Goal: Task Accomplishment & Management: Manage account settings

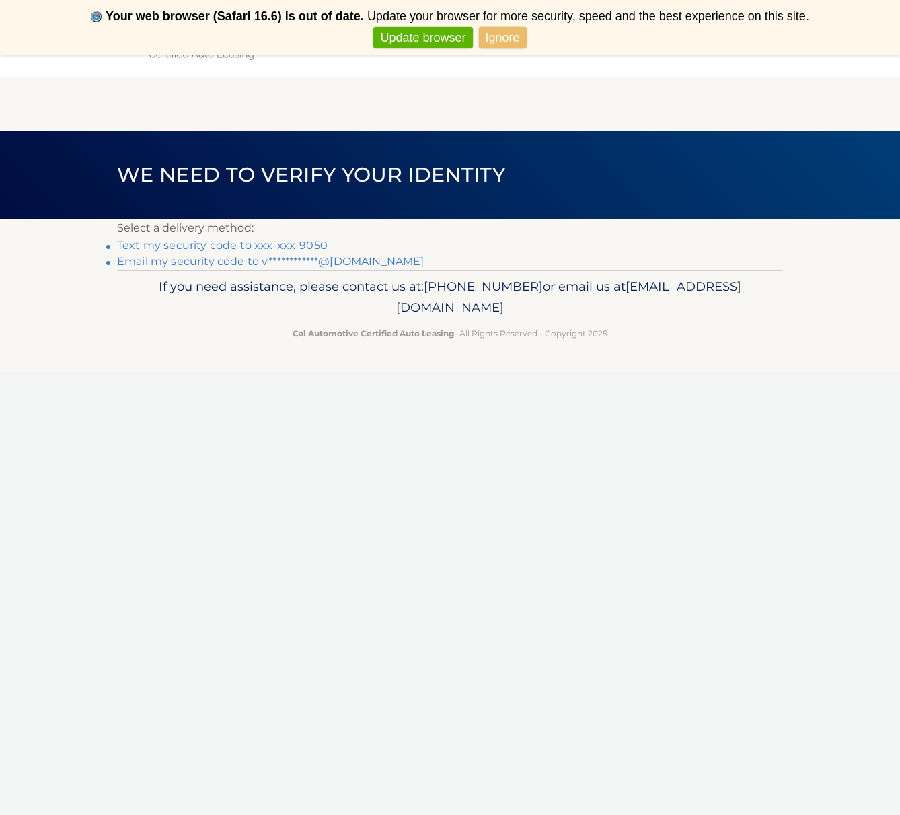
click at [293, 246] on link "Text my security code to xxx-xxx-9050" at bounding box center [222, 245] width 211 height 13
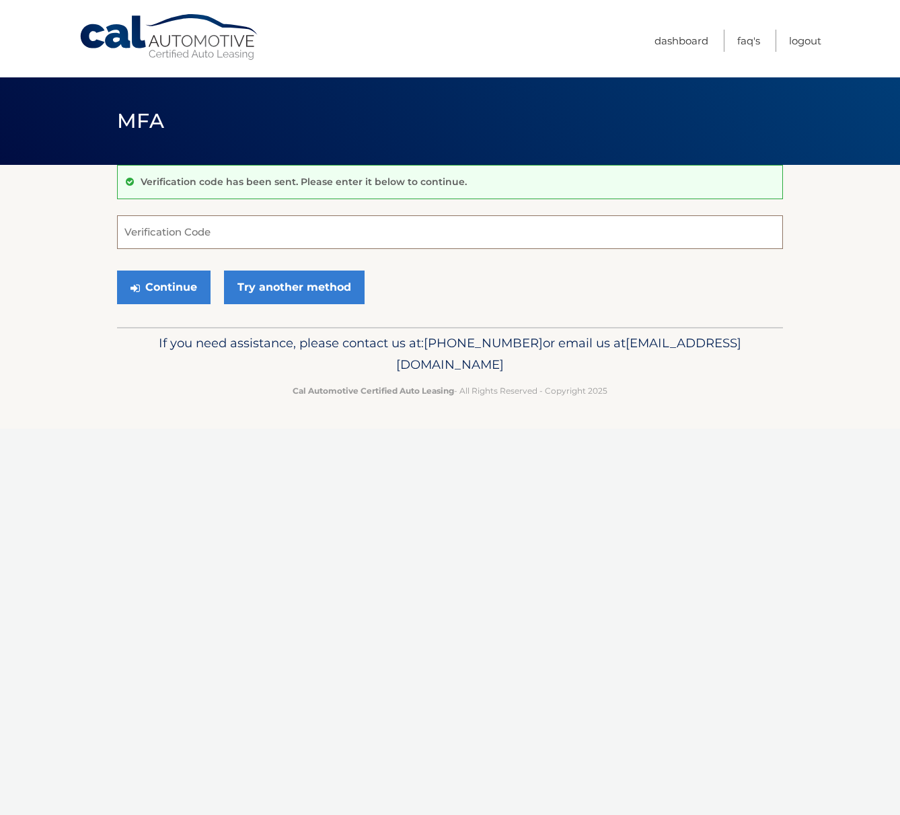
click at [292, 235] on input "Verification Code" at bounding box center [450, 232] width 666 height 34
type input "451730"
click at [164, 287] on button "Continue" at bounding box center [164, 287] width 94 height 34
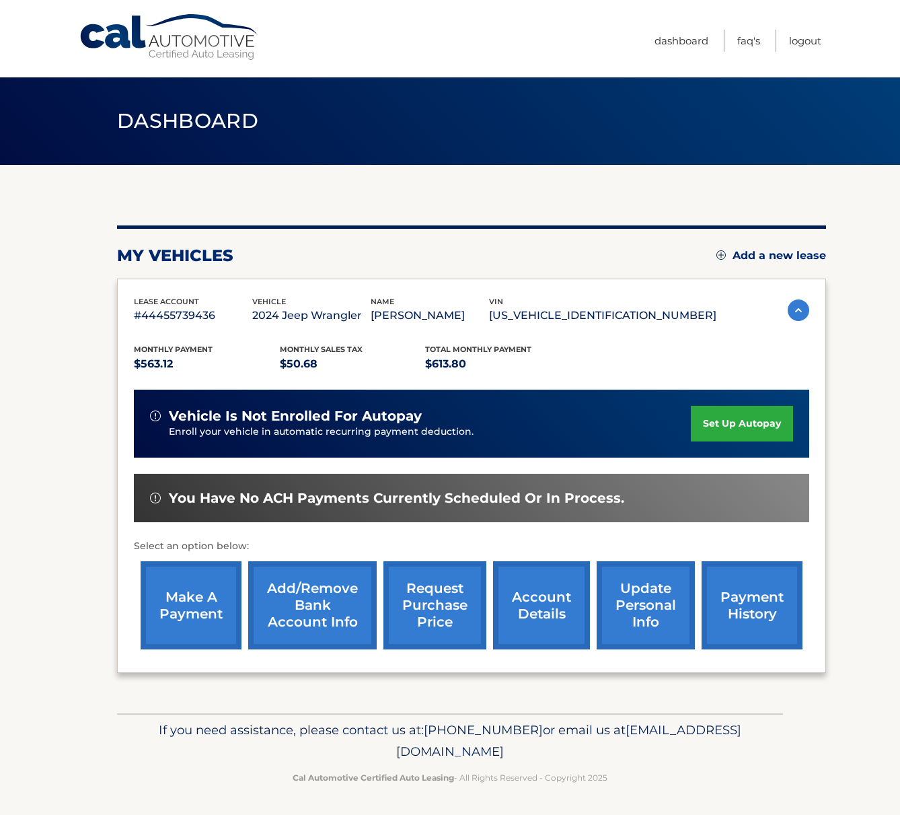
drag, startPoint x: 205, startPoint y: 604, endPoint x: 223, endPoint y: 582, distance: 28.2
click at [205, 604] on link "make a payment" at bounding box center [191, 605] width 101 height 88
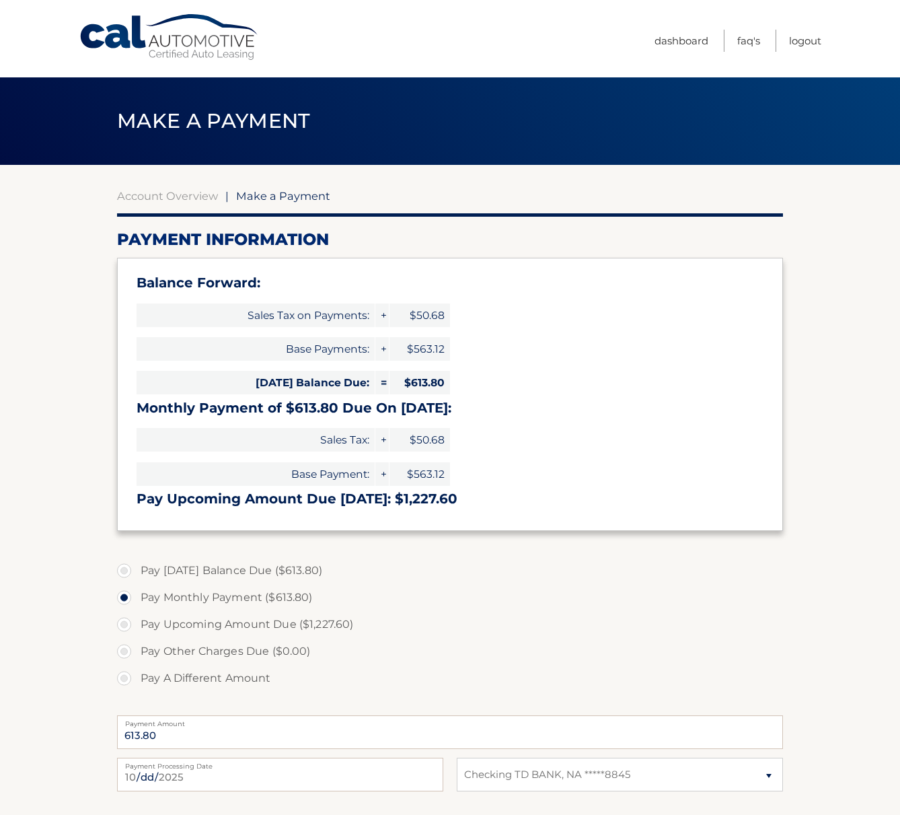
select select "MmRkODE0NzEtOWY4Yy00MmU4LTg5OGMtNmFlNGU1MTIyMzIw"
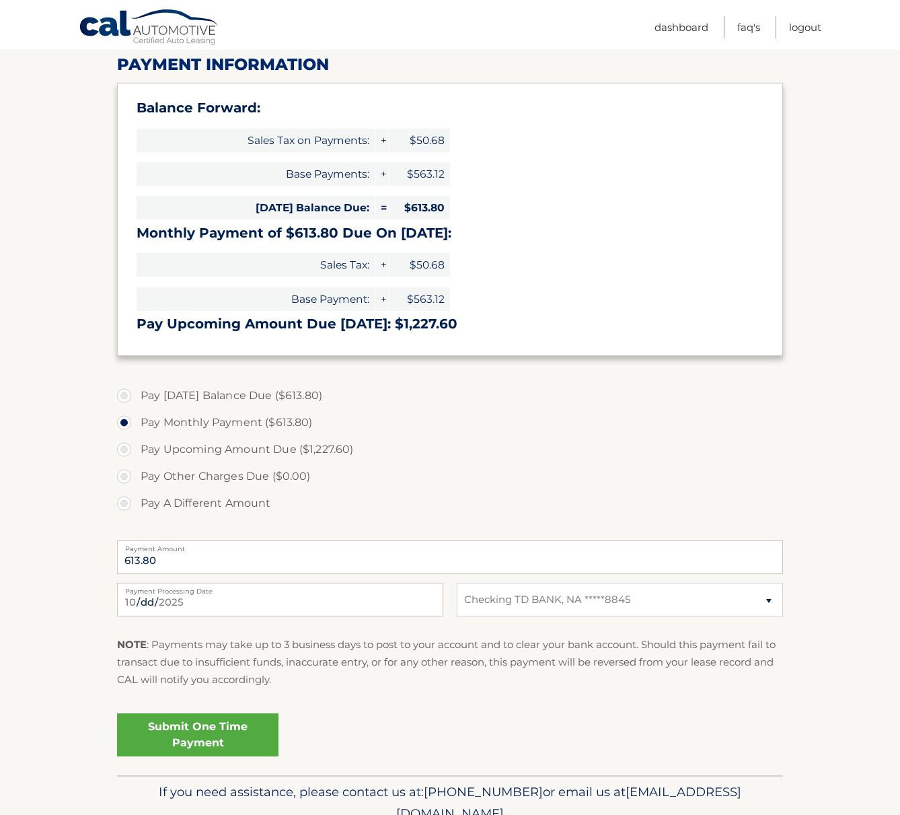
scroll to position [188, 0]
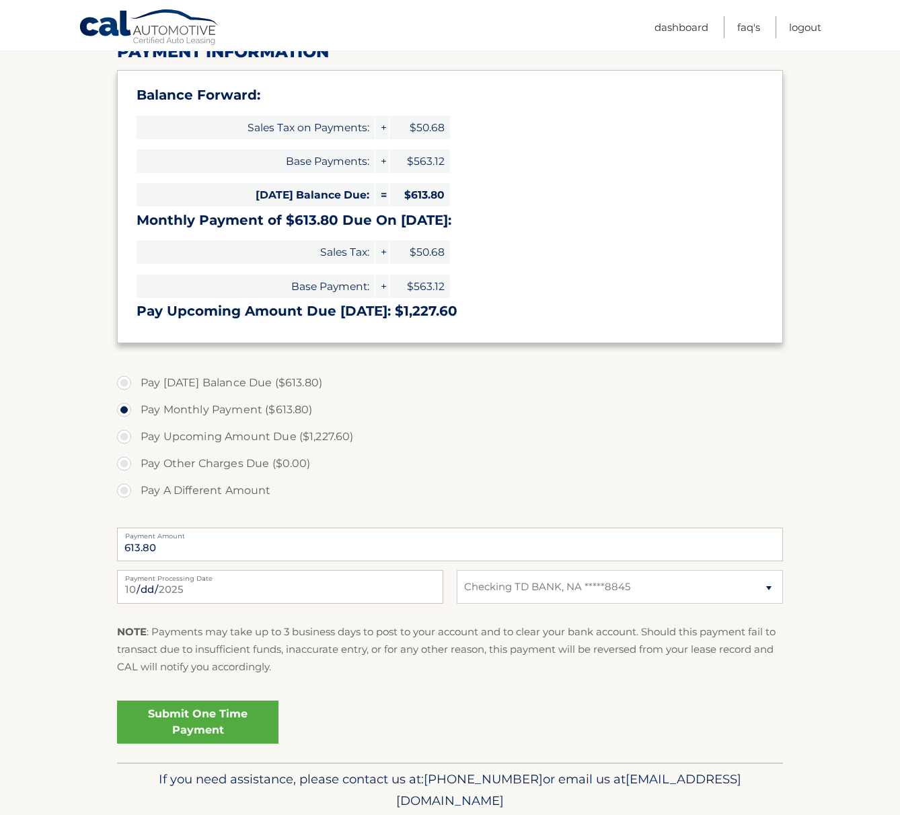
click at [221, 710] on link "Submit One Time Payment" at bounding box center [197, 721] width 161 height 43
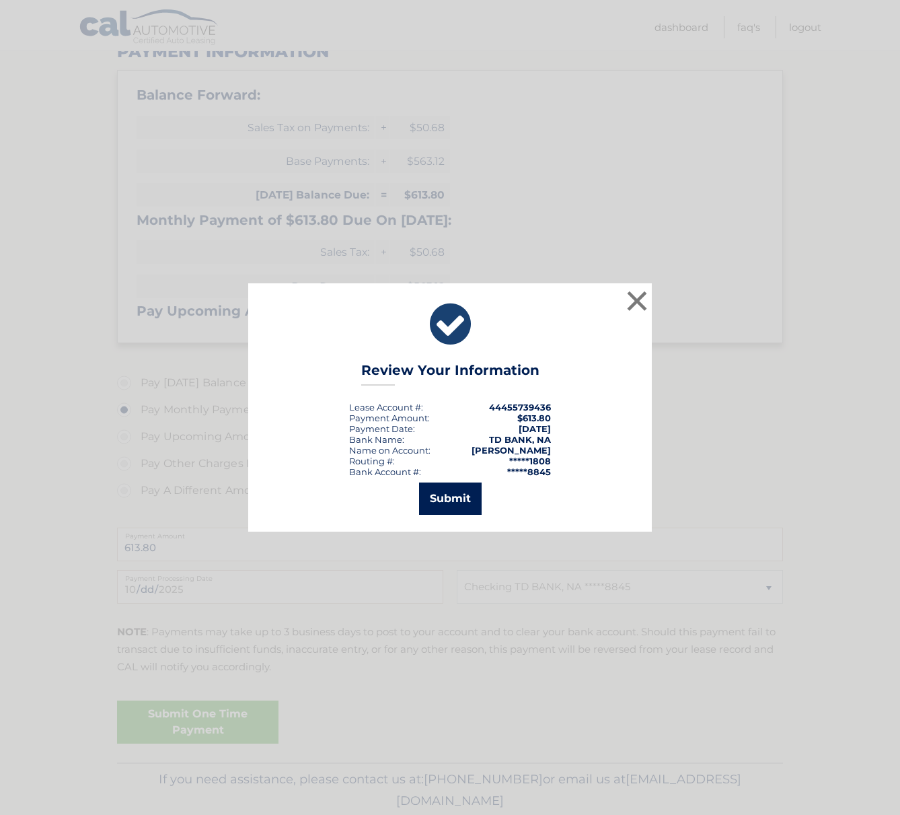
click at [444, 498] on button "Submit" at bounding box center [450, 498] width 63 height 32
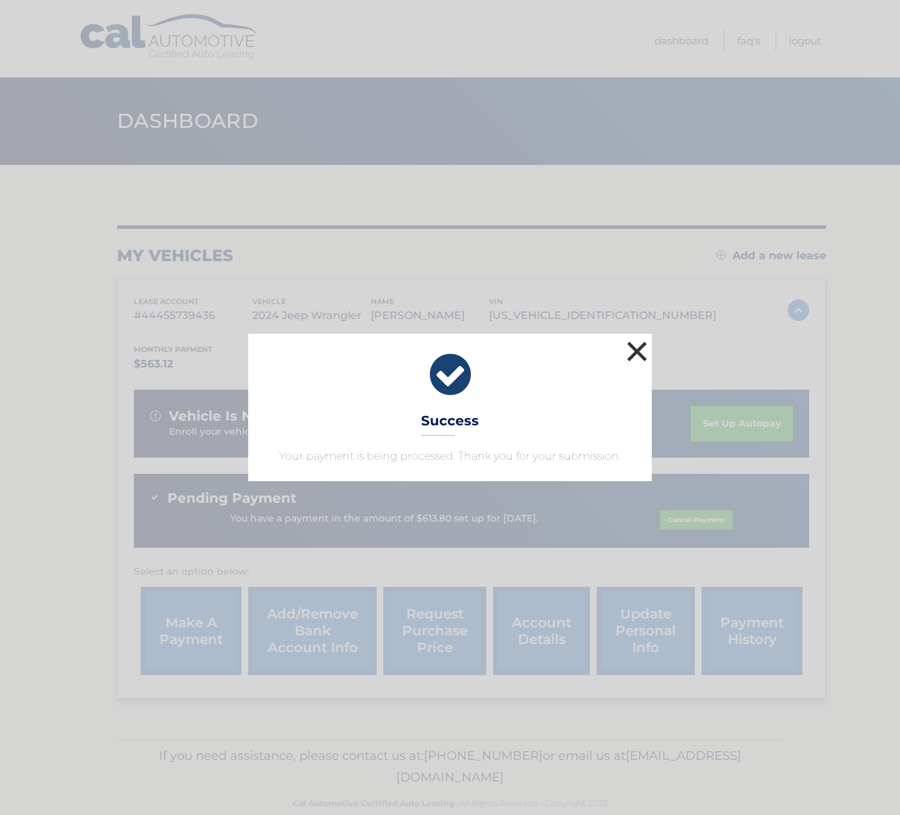
click at [640, 351] on button "×" at bounding box center [637, 351] width 27 height 27
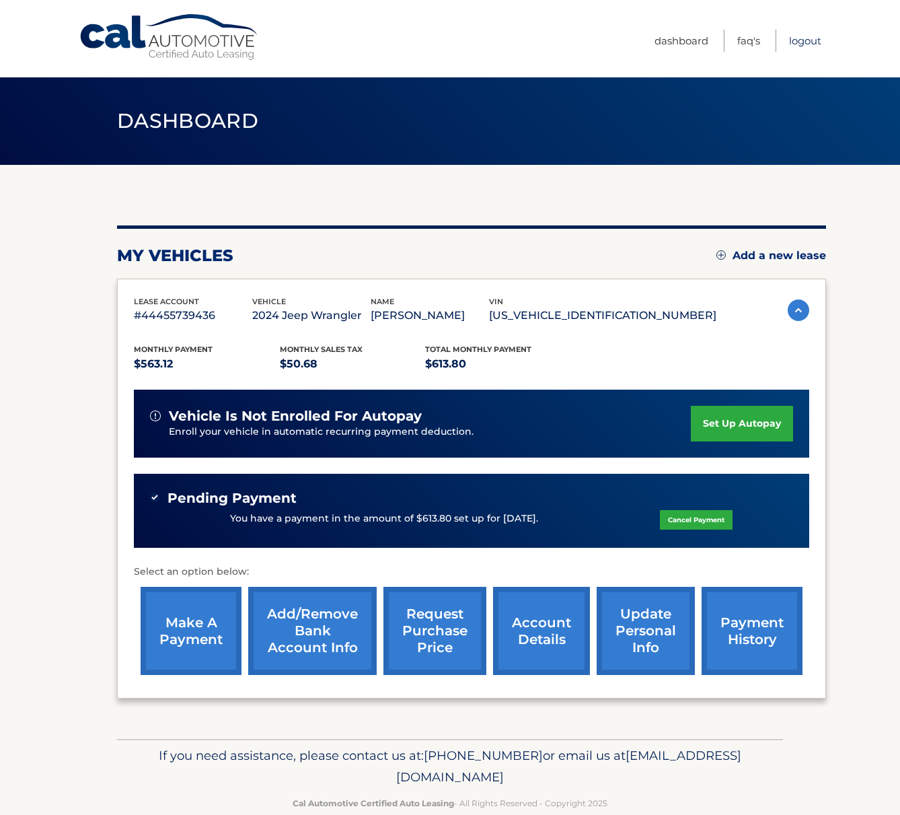
click at [802, 42] on link "Logout" at bounding box center [805, 41] width 32 height 22
